Goal: Find specific page/section: Find specific page/section

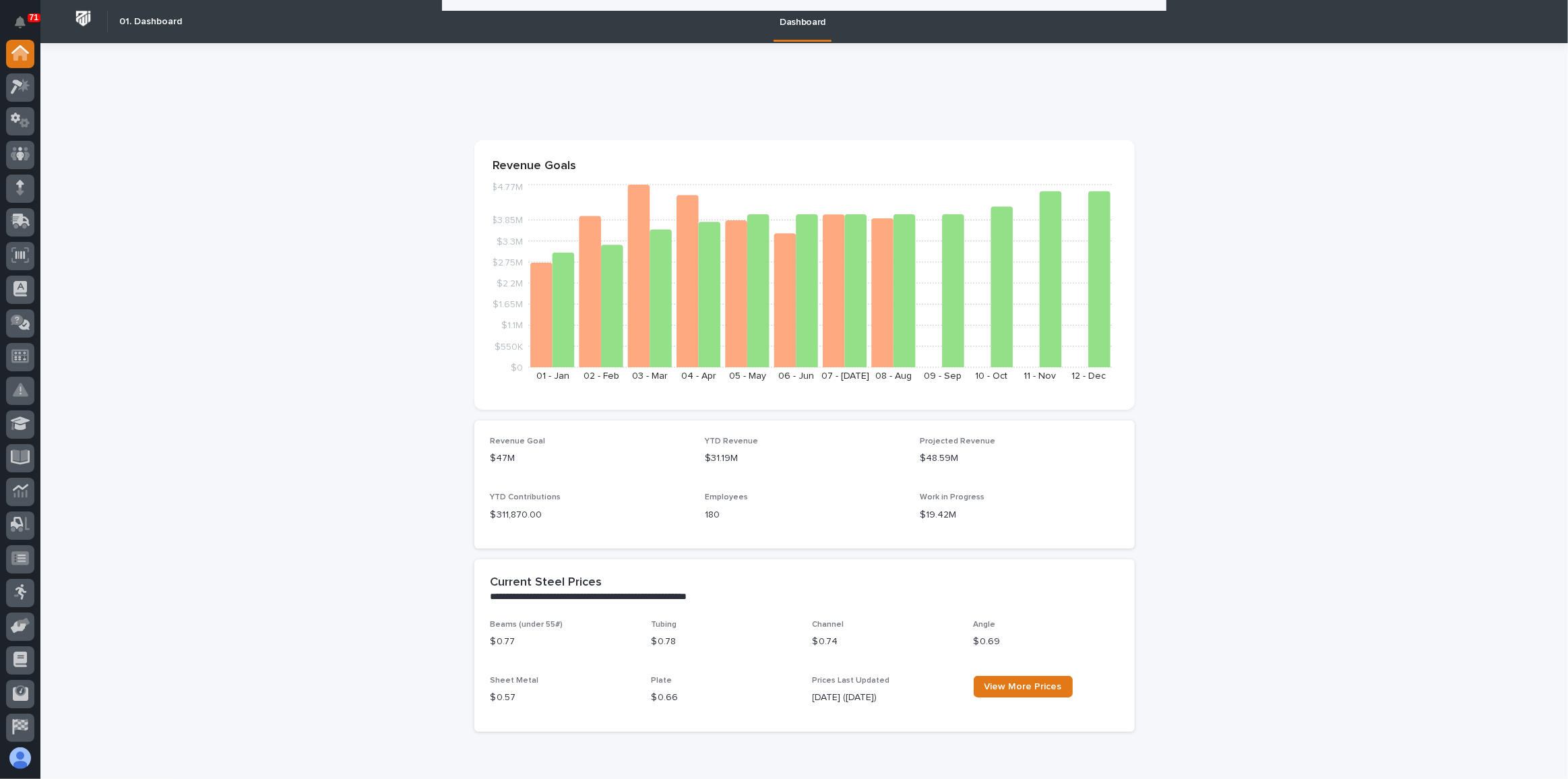
scroll to position [1041, 0]
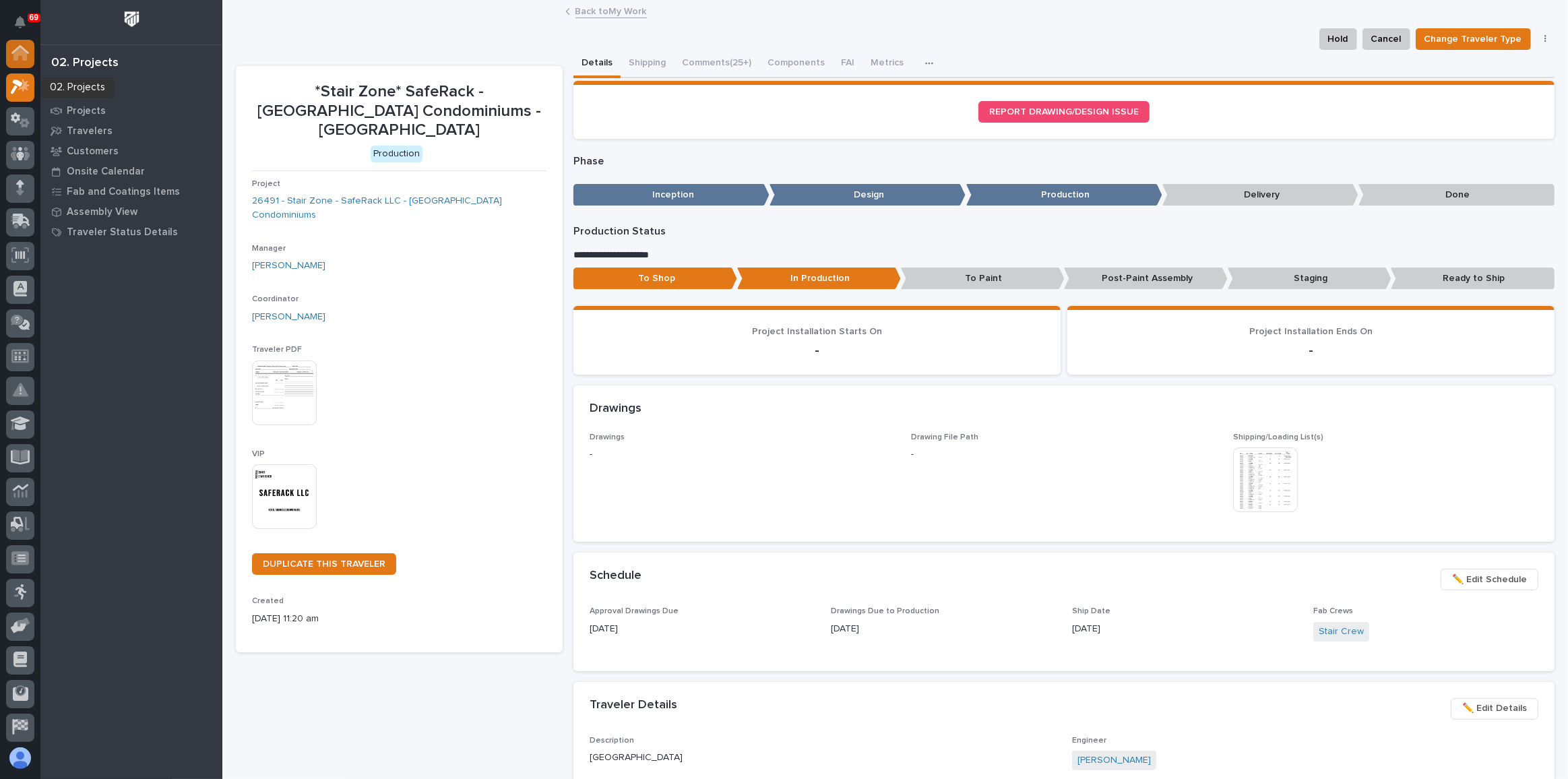
click at [12, 51] on icon at bounding box center [20, 53] width 17 height 16
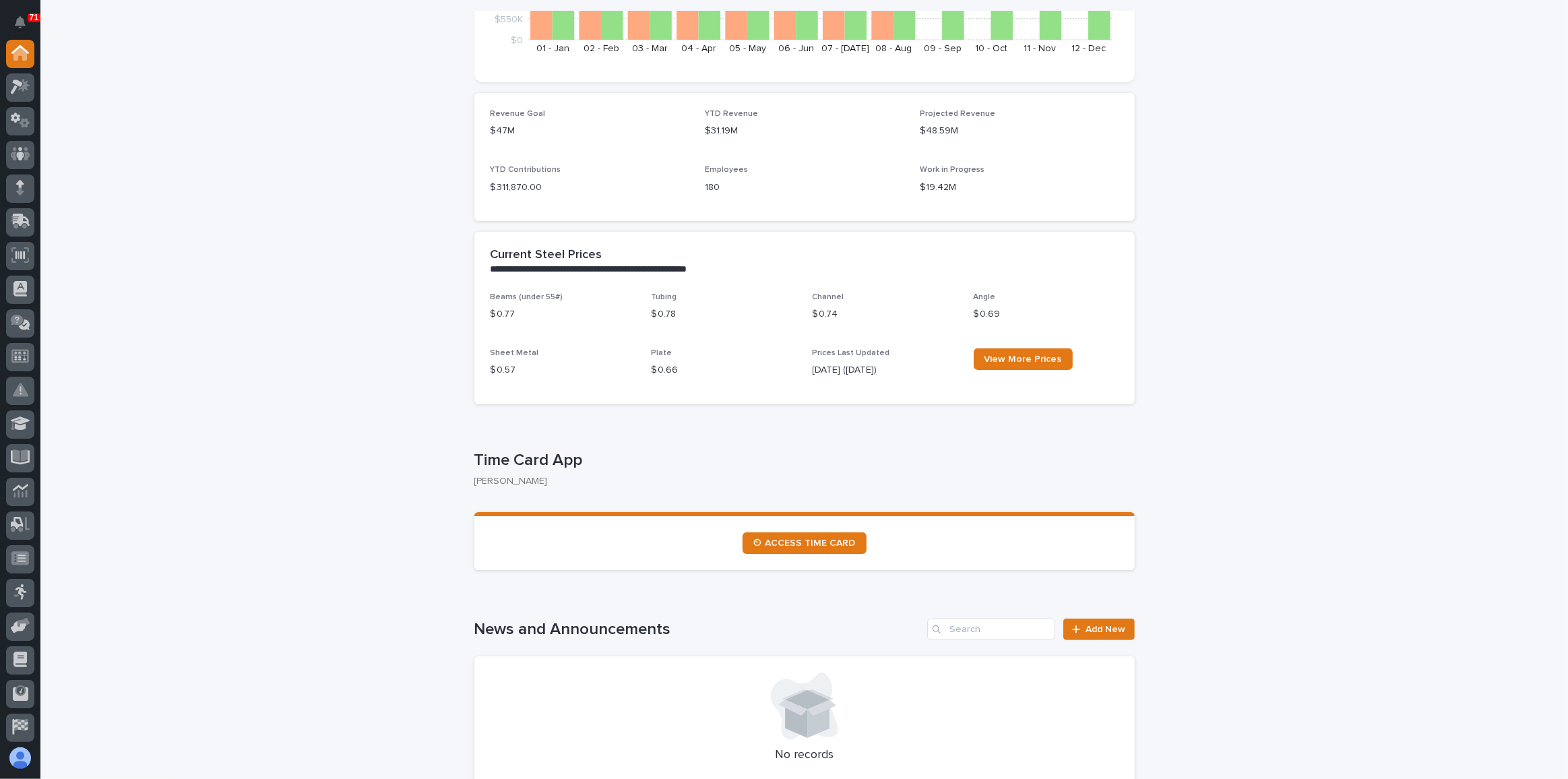
scroll to position [490, 0]
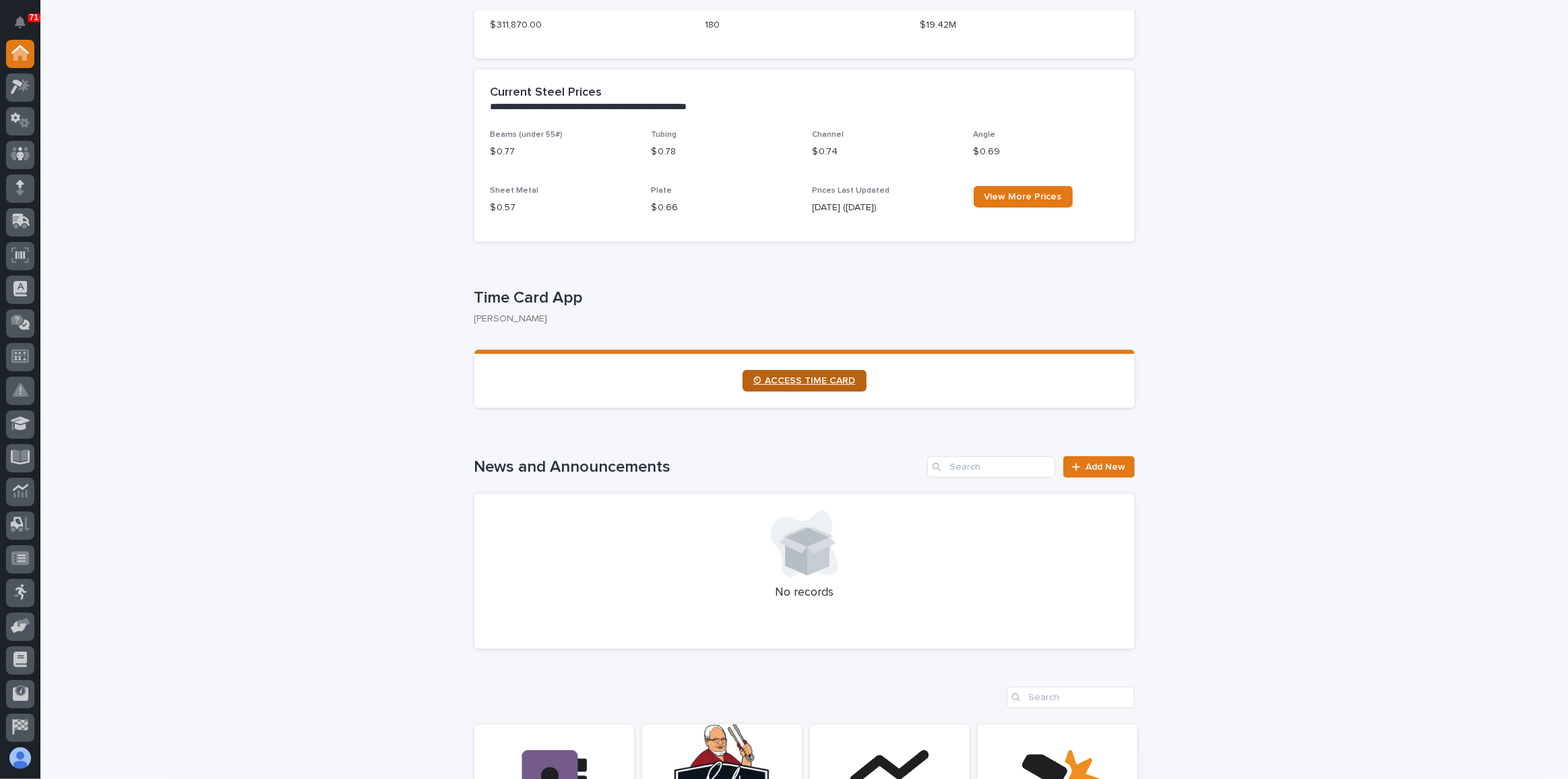
click at [781, 378] on span "⏲ ACCESS TIME CARD" at bounding box center [805, 381] width 103 height 10
